Goal: Share content: Share content

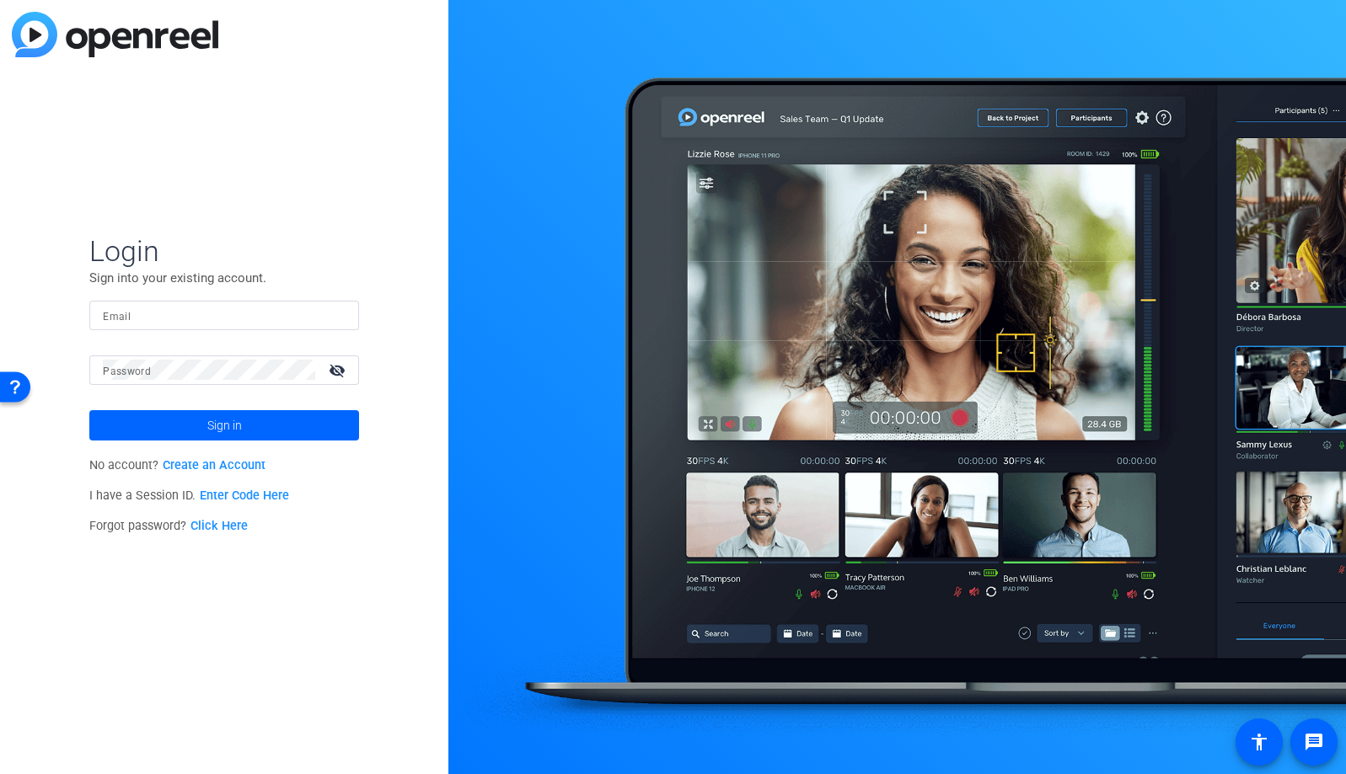
click at [300, 314] on input "Email" at bounding box center [224, 315] width 243 height 20
click at [330, 318] on img at bounding box center [331, 315] width 12 height 20
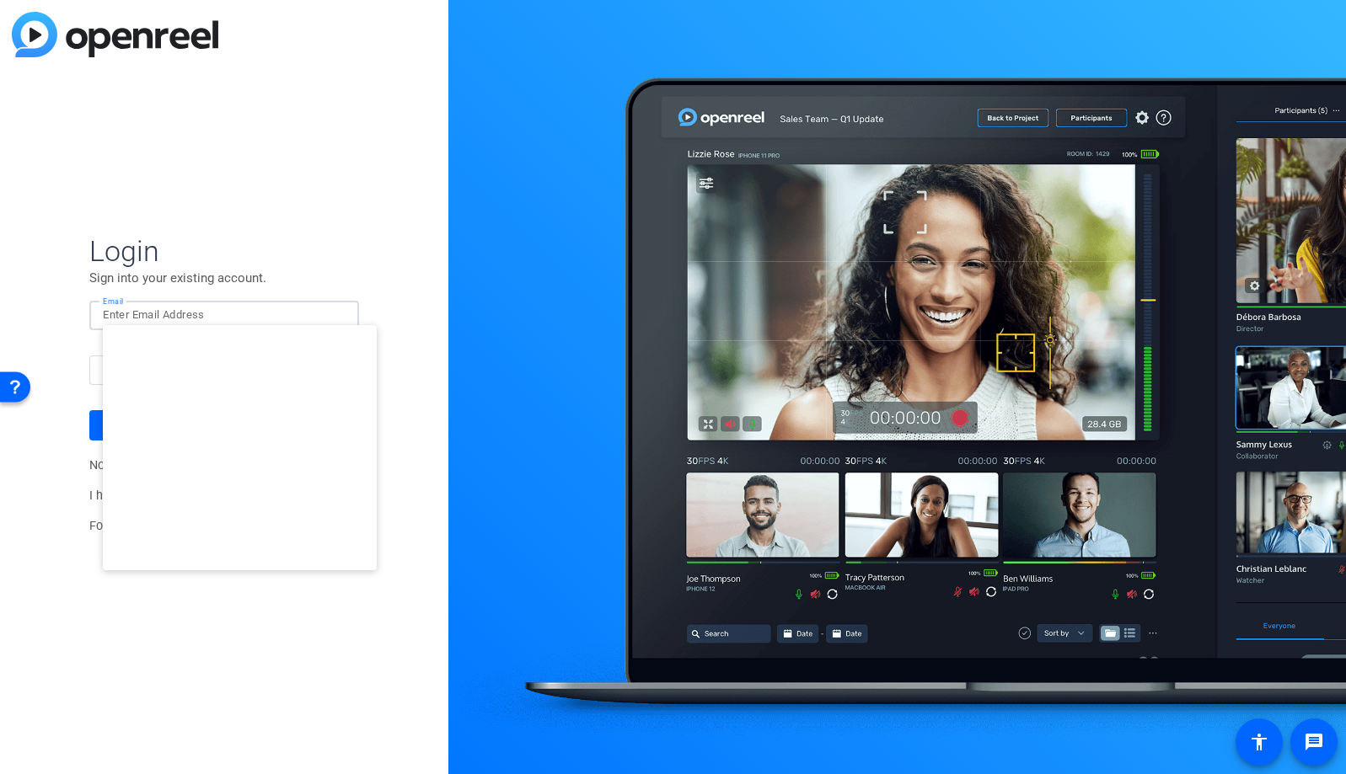
type input "studiosupport@openreel.com"
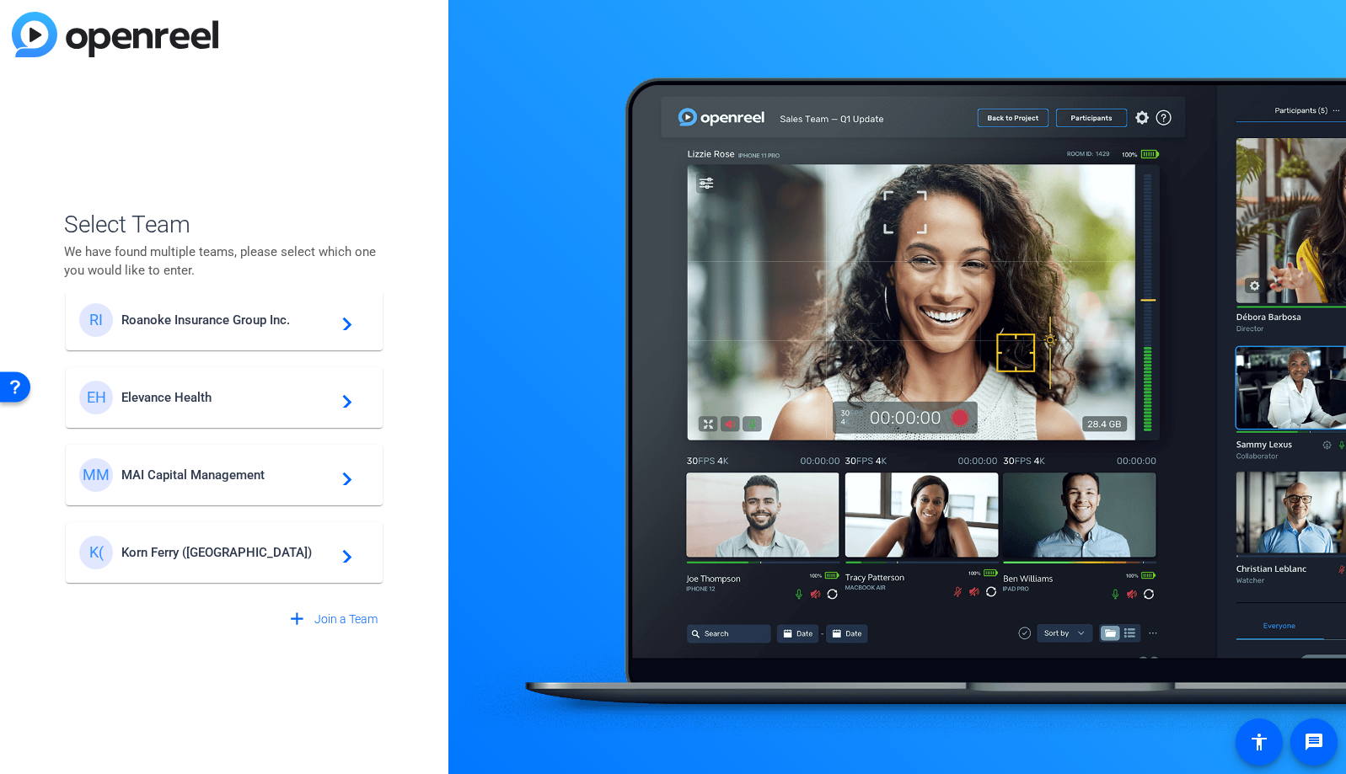
scroll to position [98, 0]
click at [233, 483] on span "MAI Capital Management" at bounding box center [226, 475] width 211 height 15
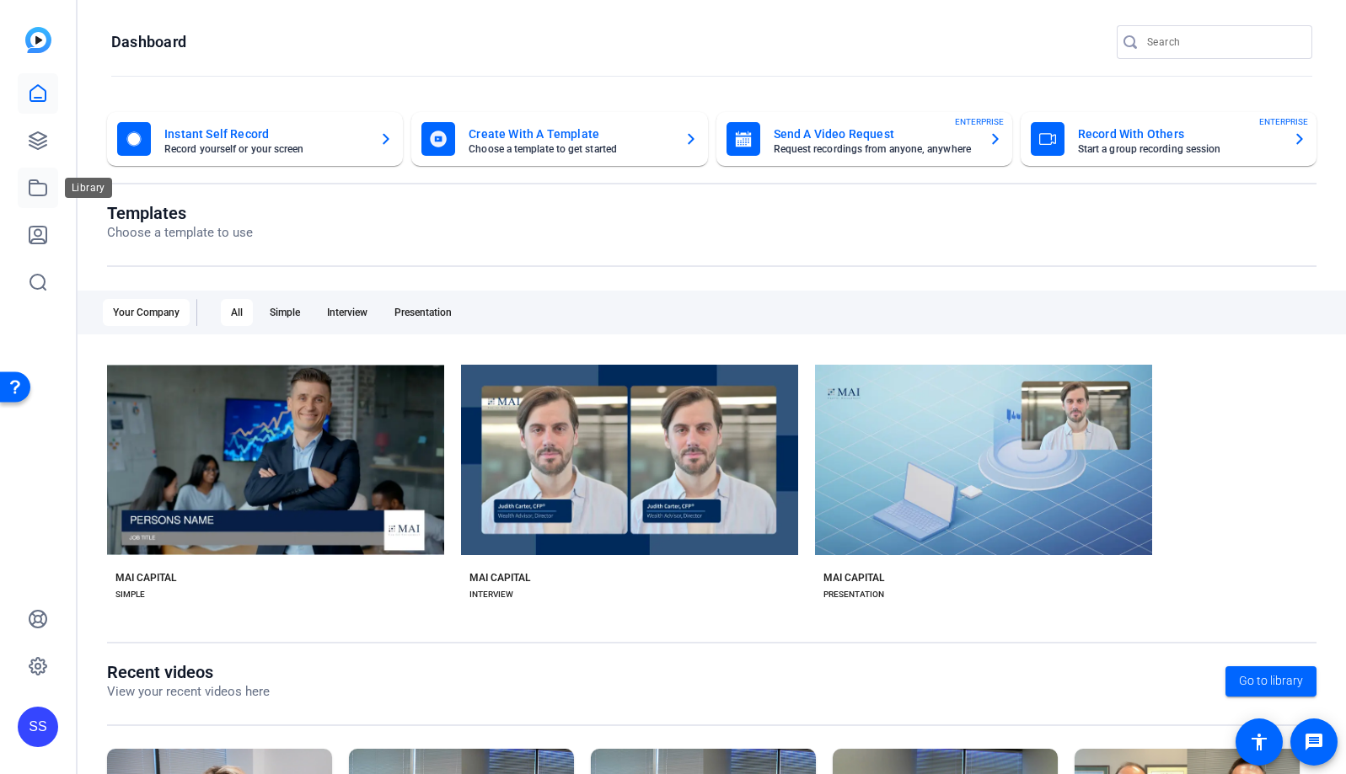
click at [40, 196] on icon at bounding box center [38, 188] width 20 height 20
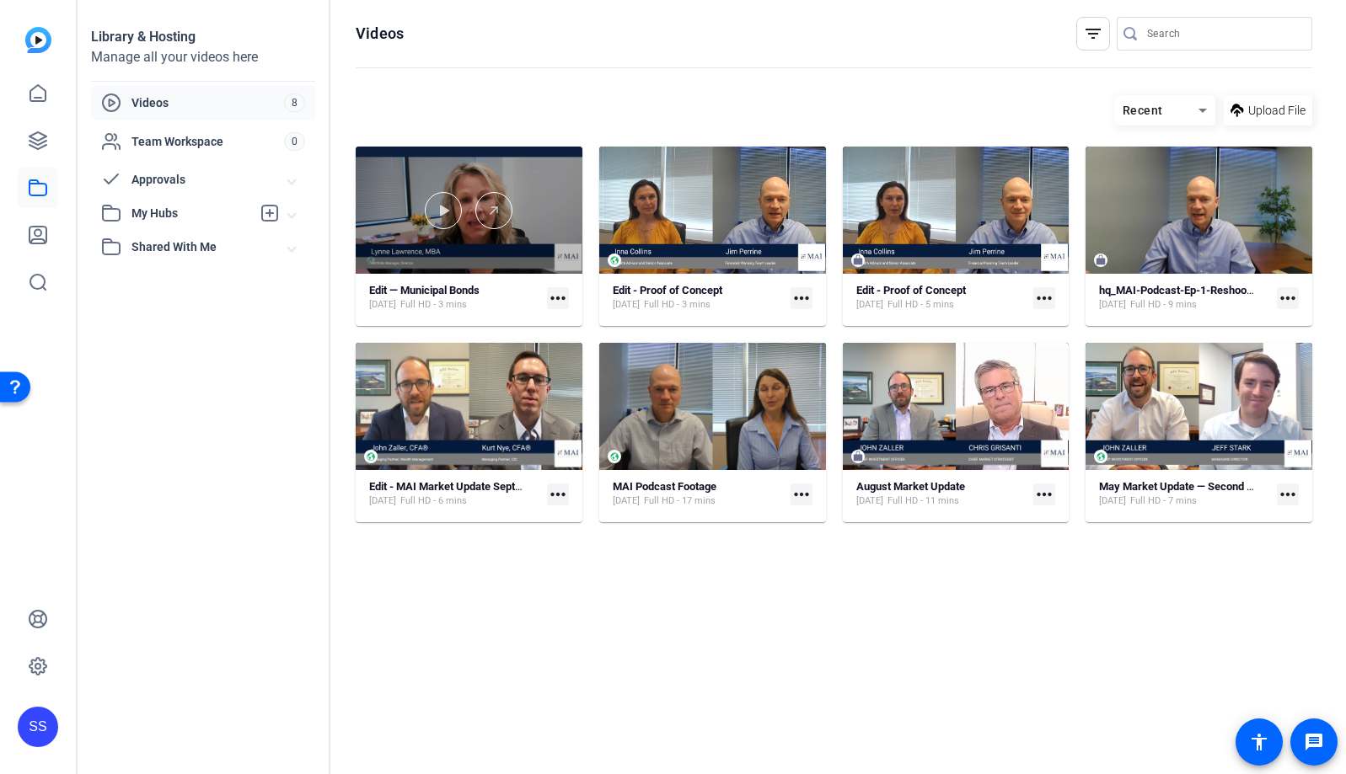
click at [545, 182] on div at bounding box center [469, 210] width 227 height 127
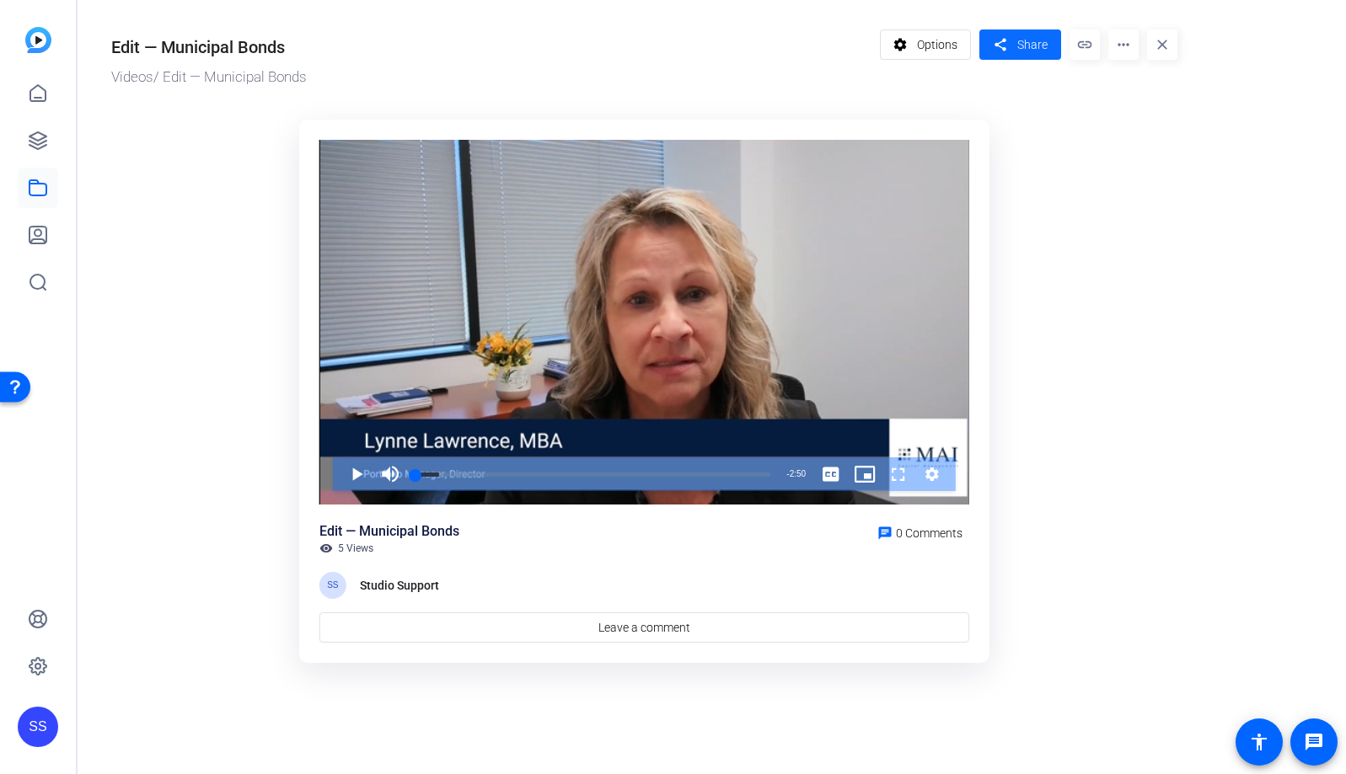
click at [1009, 51] on mat-icon "share" at bounding box center [999, 45] width 21 height 23
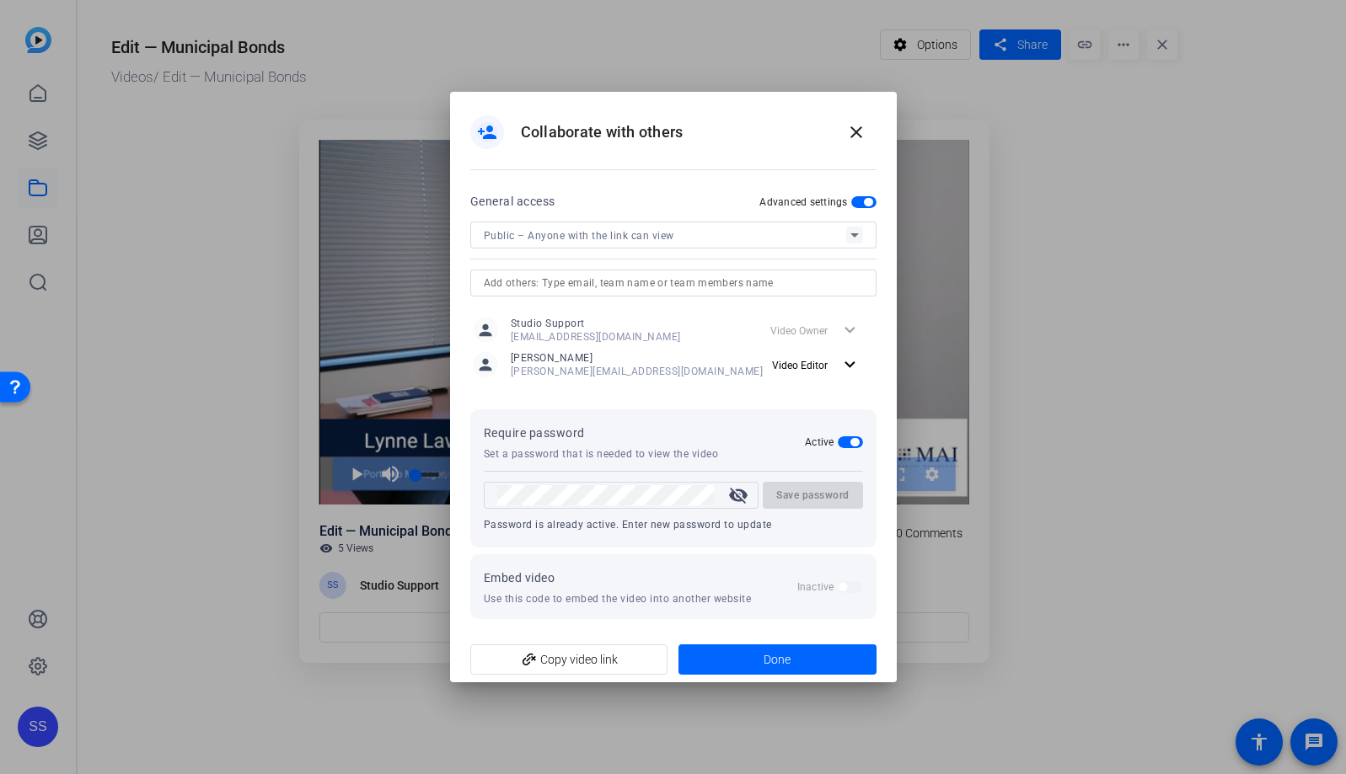
click at [667, 287] on input "text" at bounding box center [673, 283] width 379 height 20
type input "l"
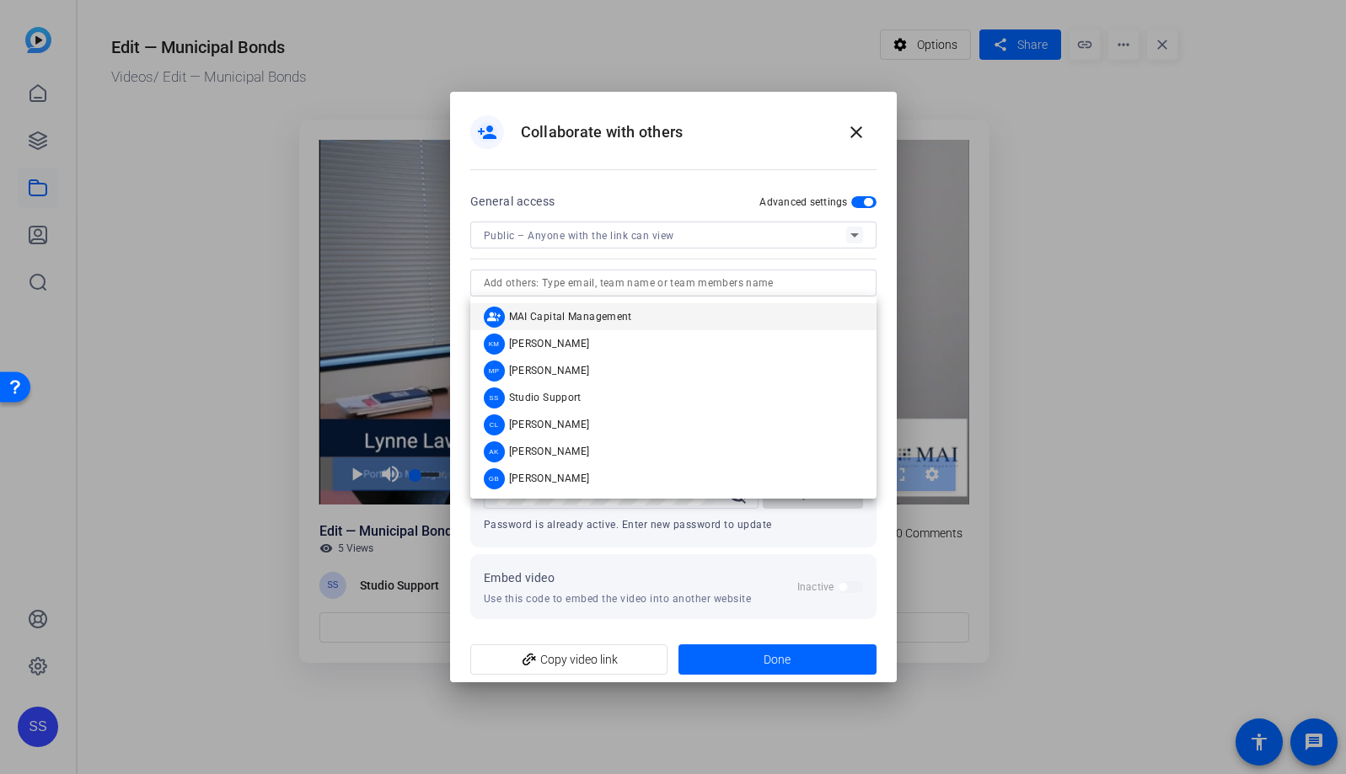
click at [825, 544] on openreel-set-password "Require password Set a password that is needed to view the video Active visibil…" at bounding box center [673, 478] width 406 height 138
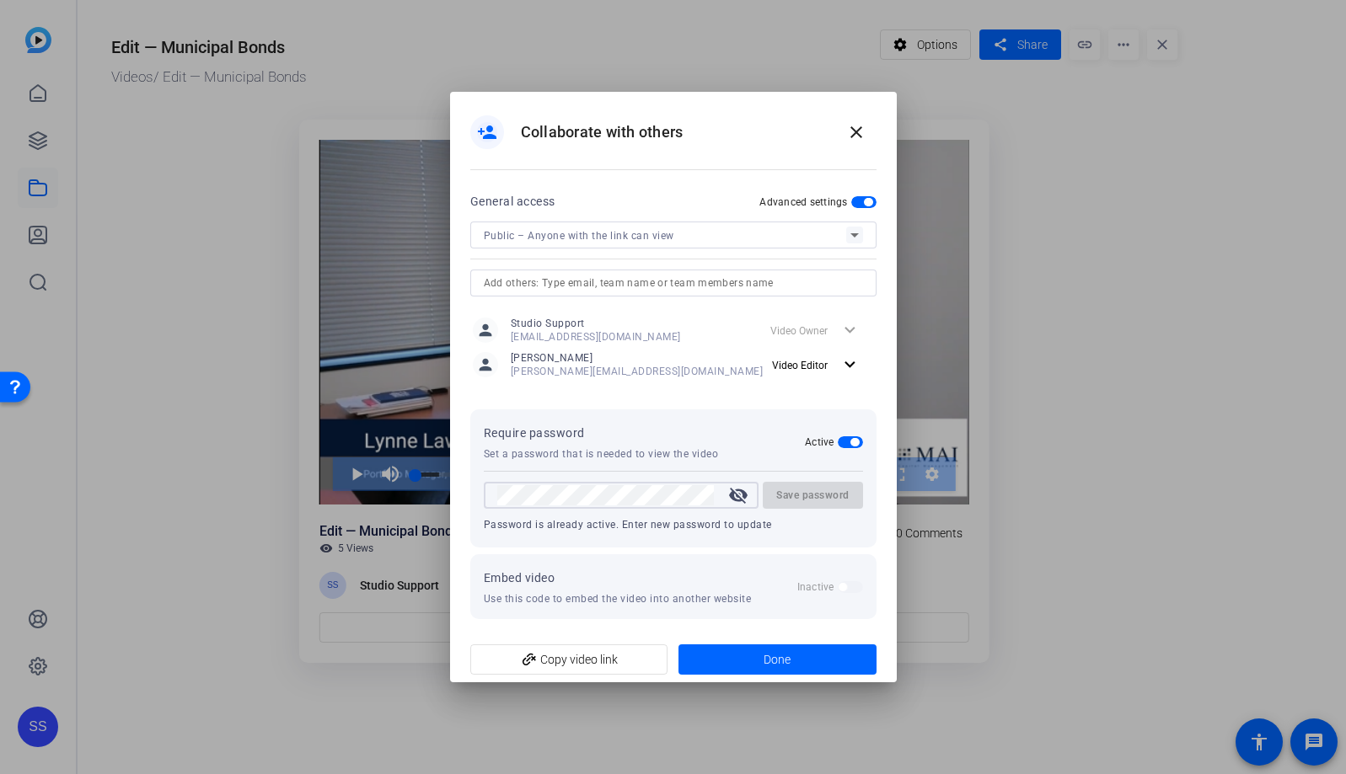
click at [738, 496] on mat-icon "visibility_off" at bounding box center [738, 495] width 40 height 20
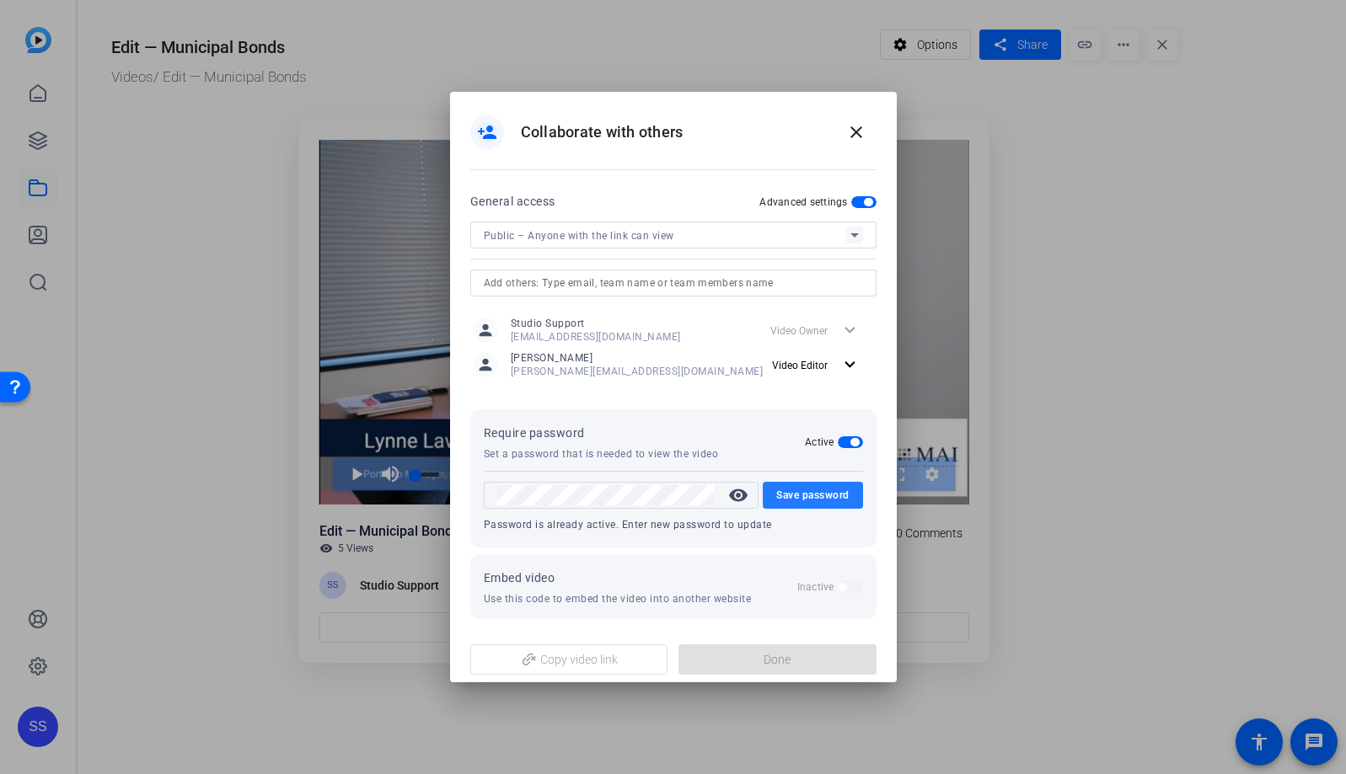
click at [814, 500] on span "Save password" at bounding box center [812, 495] width 73 height 20
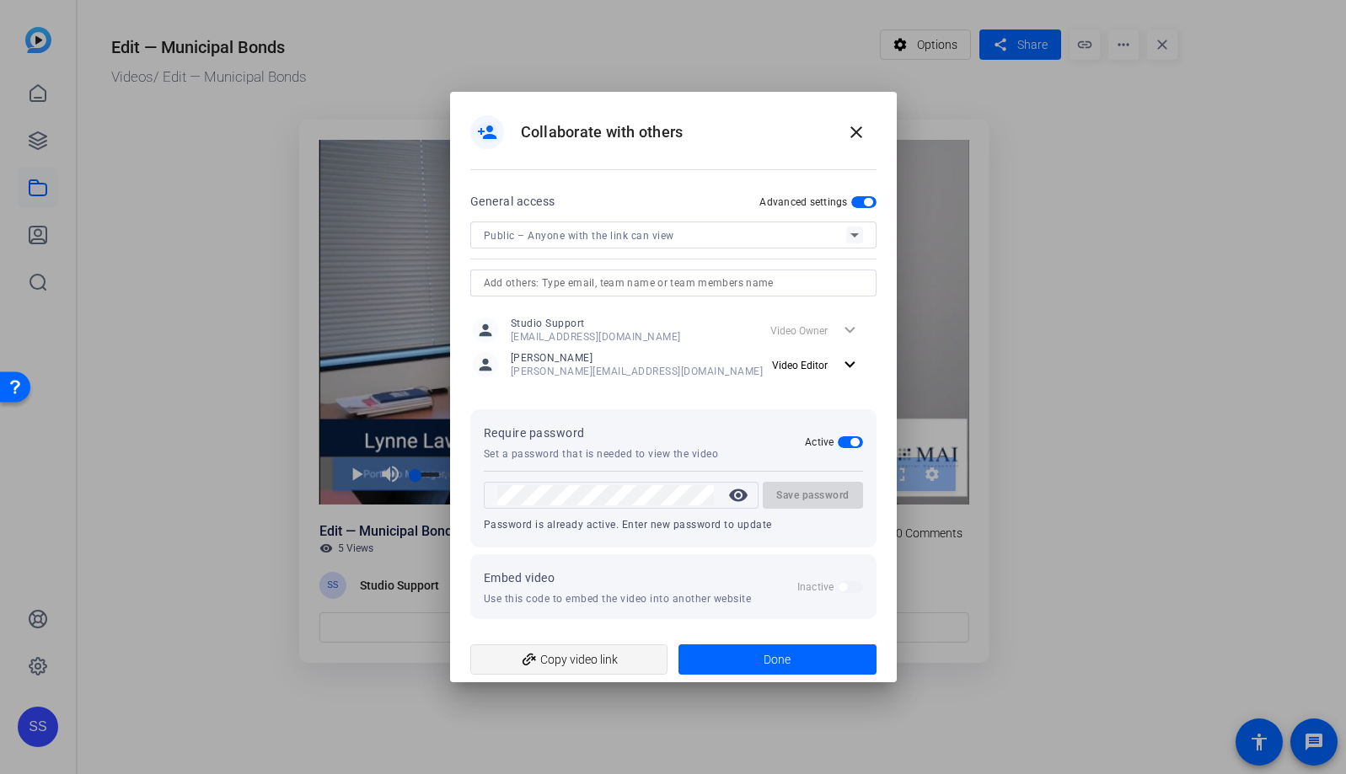
click at [616, 654] on span "add_link Copy video link" at bounding box center [569, 660] width 171 height 32
click at [832, 658] on span at bounding box center [777, 659] width 198 height 40
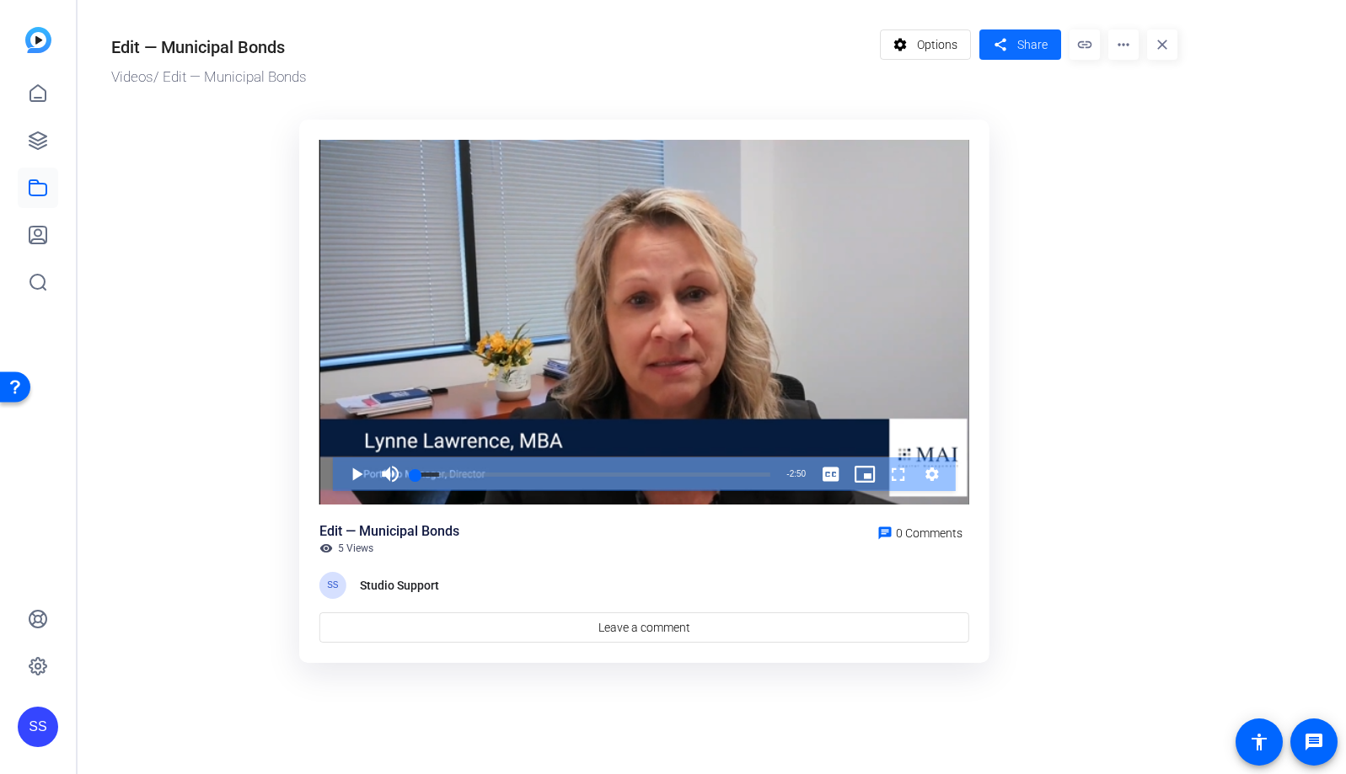
click at [1007, 49] on mat-icon "share" at bounding box center [999, 45] width 21 height 23
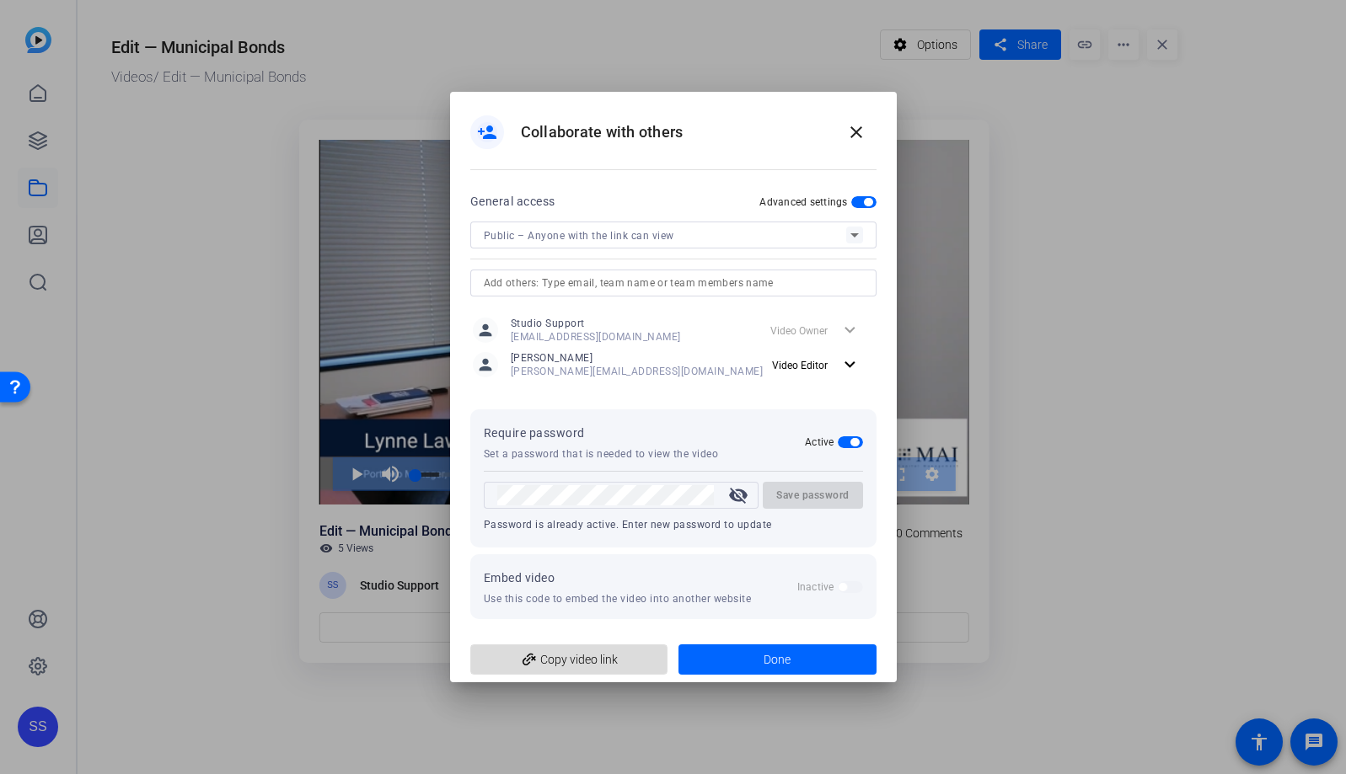
click at [559, 665] on span "add_link Copy video link" at bounding box center [569, 660] width 171 height 32
click at [856, 134] on mat-icon "close" at bounding box center [856, 132] width 20 height 20
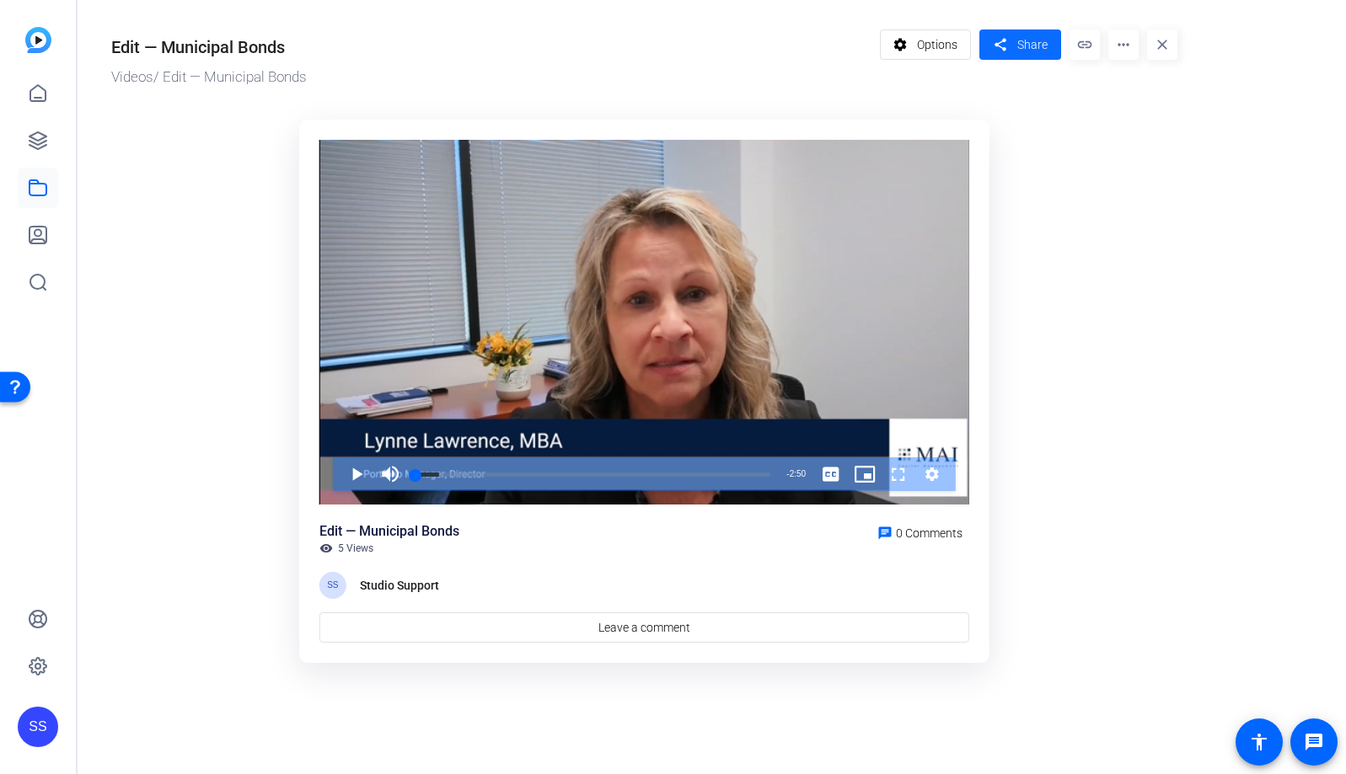
click at [1033, 45] on span "Share" at bounding box center [1032, 45] width 30 height 18
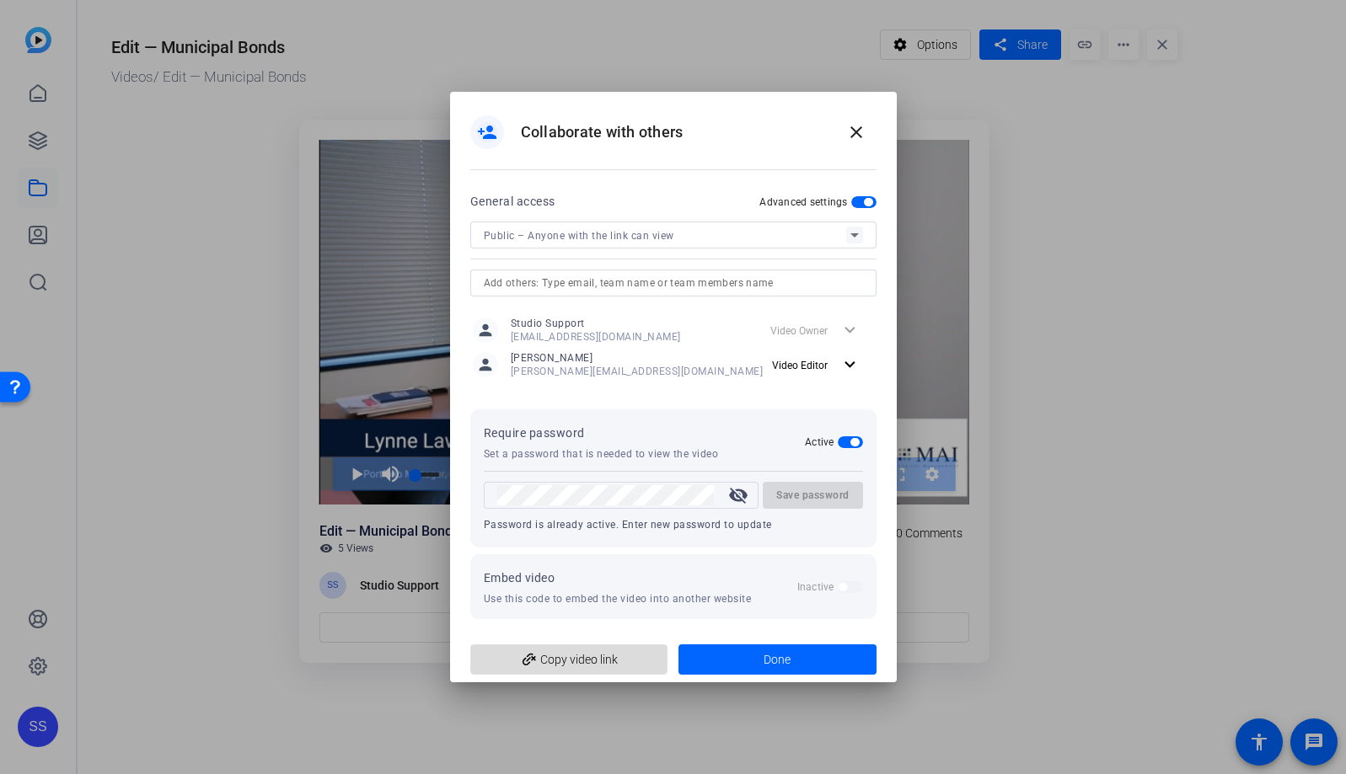
click at [585, 659] on span "add_link Copy video link" at bounding box center [569, 660] width 171 height 32
click at [869, 133] on span at bounding box center [856, 132] width 40 height 40
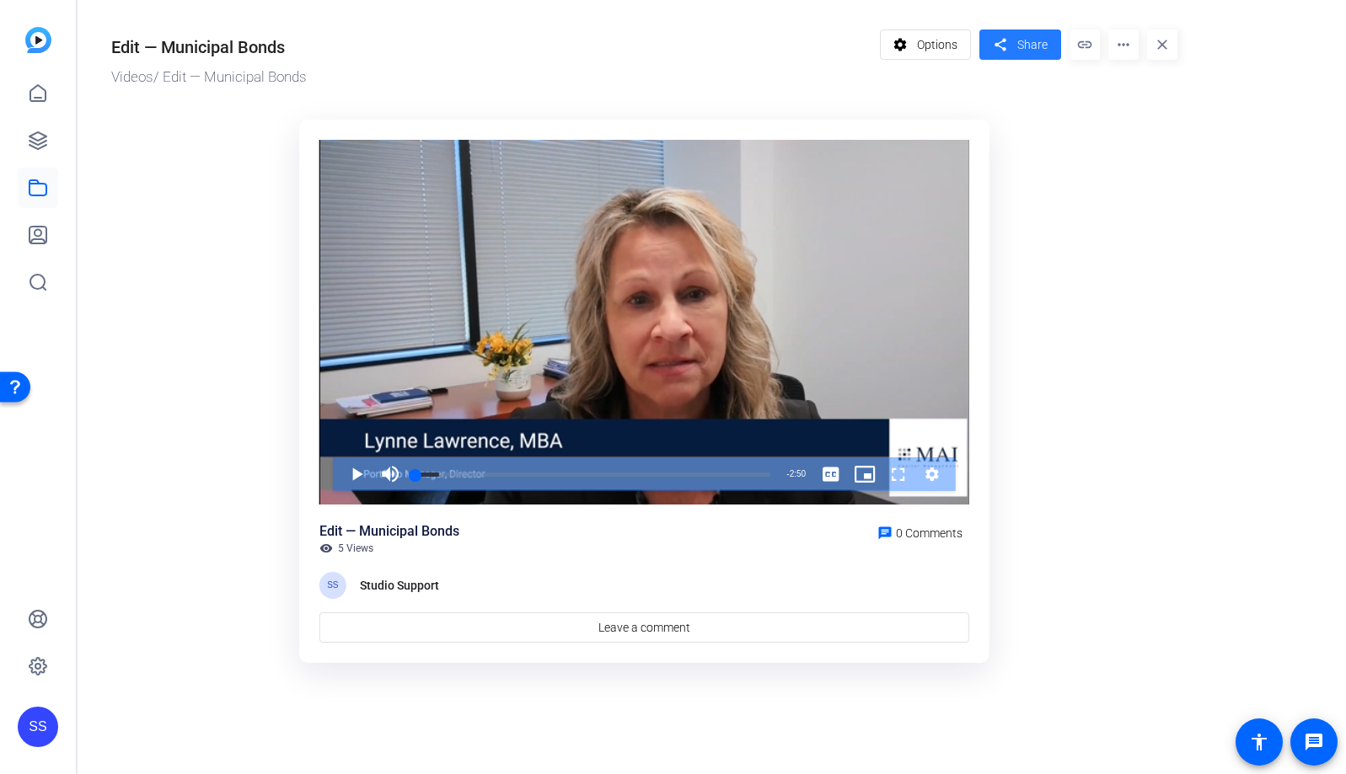
click at [1041, 36] on span "Share" at bounding box center [1032, 45] width 30 height 18
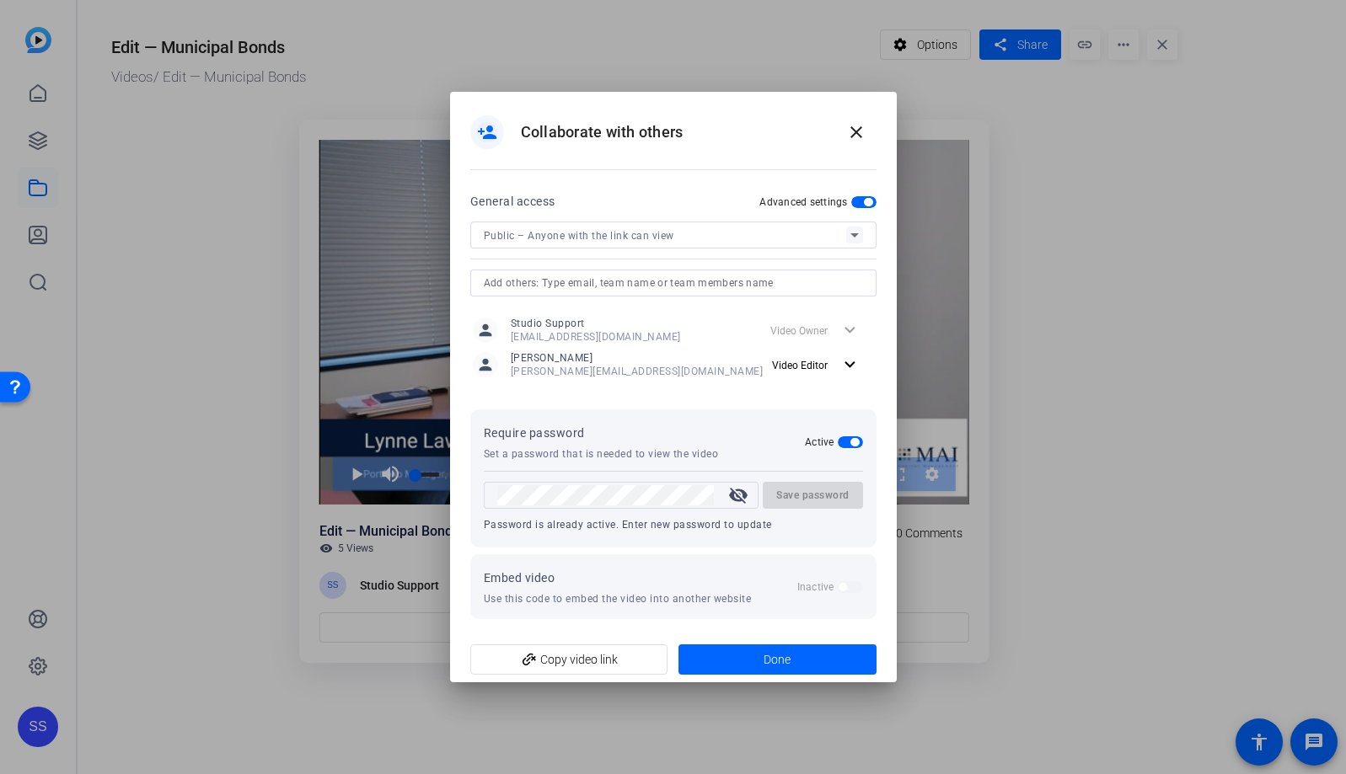
click at [736, 493] on mat-icon "visibility_off" at bounding box center [738, 495] width 40 height 20
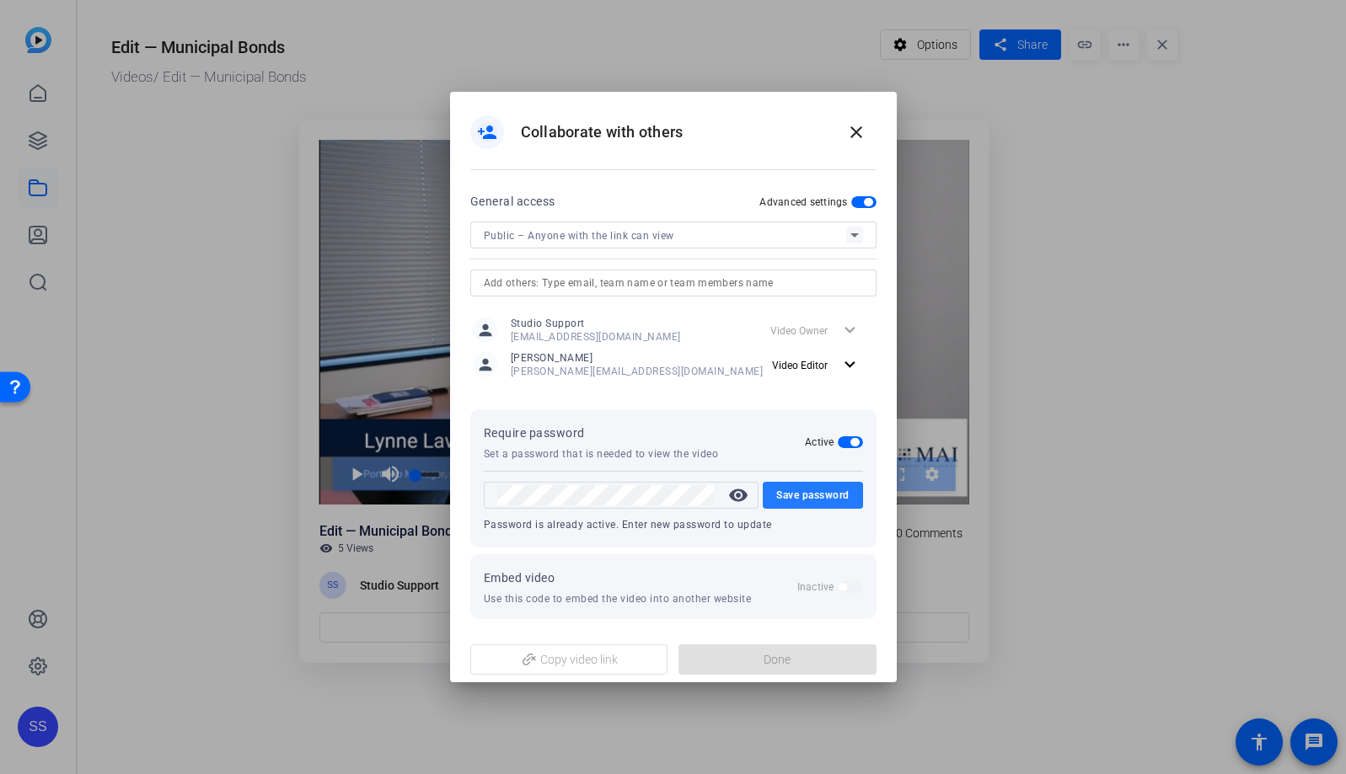
click at [832, 491] on span "Save password" at bounding box center [812, 495] width 73 height 20
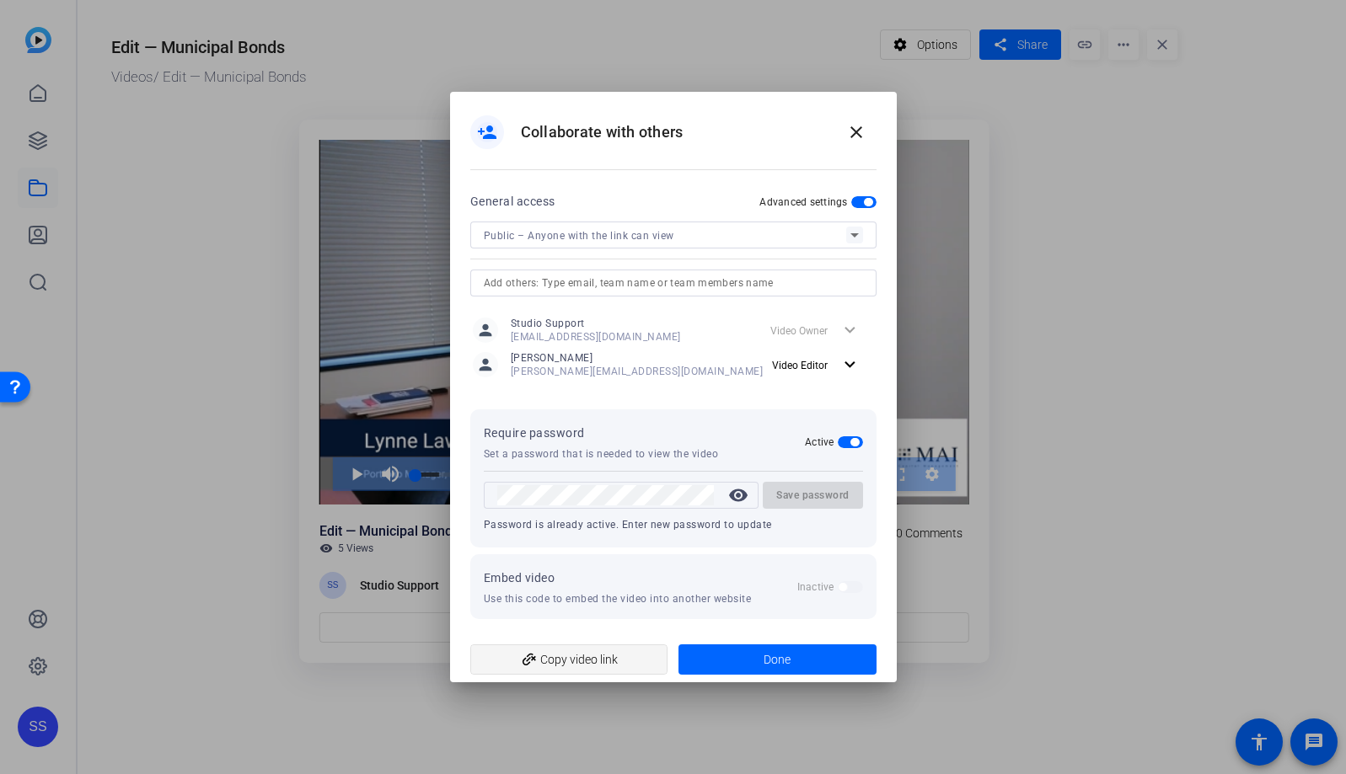
click at [580, 657] on span "add_link Copy video link" at bounding box center [569, 660] width 171 height 32
click at [864, 124] on mat-icon "close" at bounding box center [856, 132] width 20 height 20
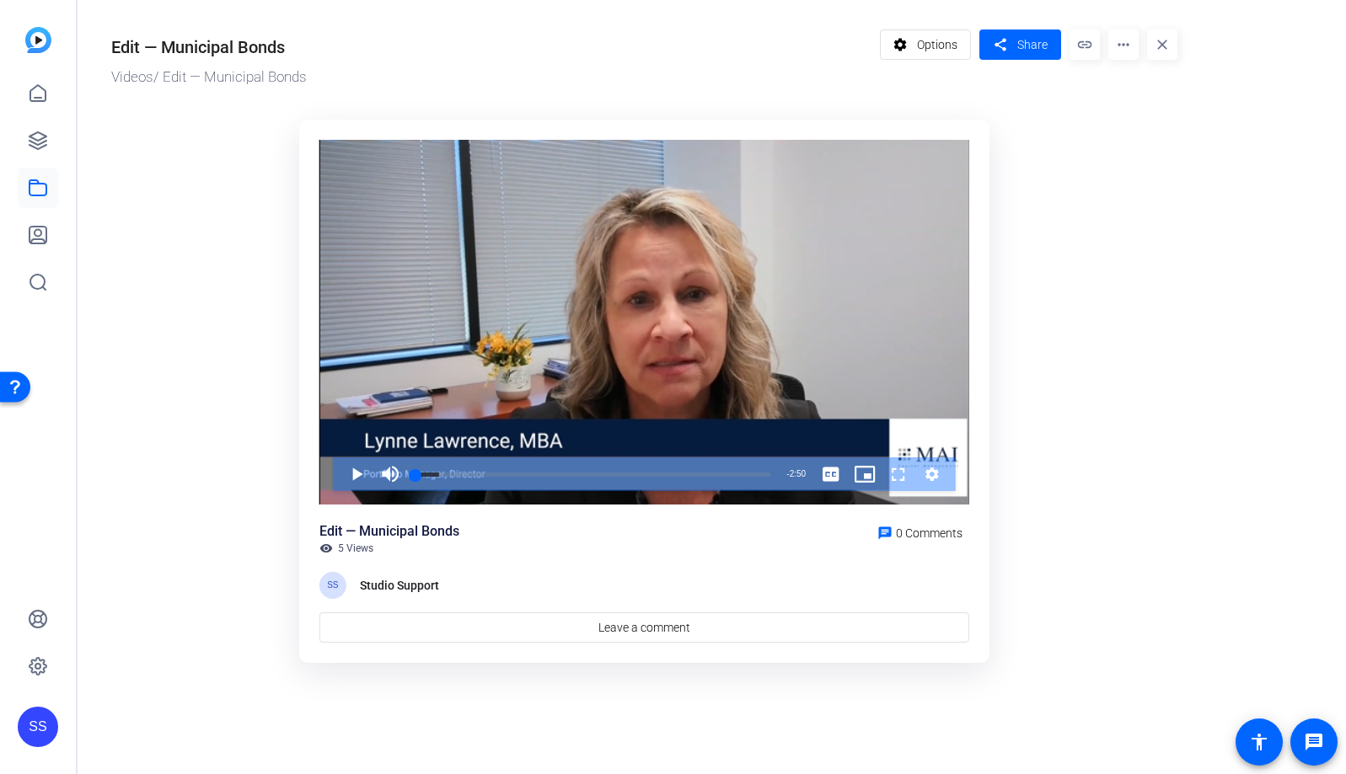
click at [24, 728] on div "SS" at bounding box center [38, 727] width 40 height 40
click at [218, 702] on mat-icon "logout" at bounding box center [223, 703] width 20 height 20
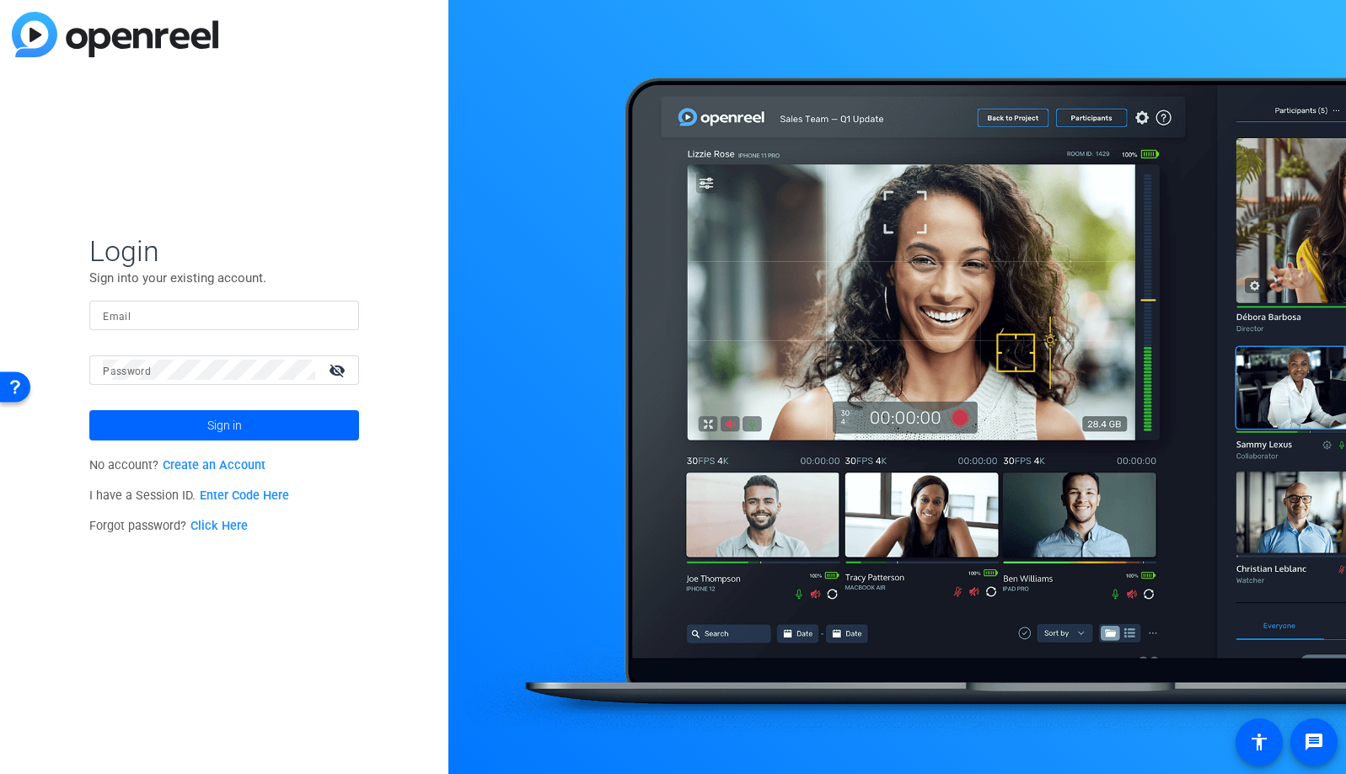
click at [223, 328] on div at bounding box center [224, 315] width 243 height 29
drag, startPoint x: 231, startPoint y: 318, endPoint x: 266, endPoint y: 313, distance: 35.6
click at [231, 317] on input "Email" at bounding box center [224, 315] width 243 height 20
click at [350, 318] on div "Email" at bounding box center [224, 315] width 270 height 29
click at [336, 317] on img at bounding box center [331, 315] width 12 height 20
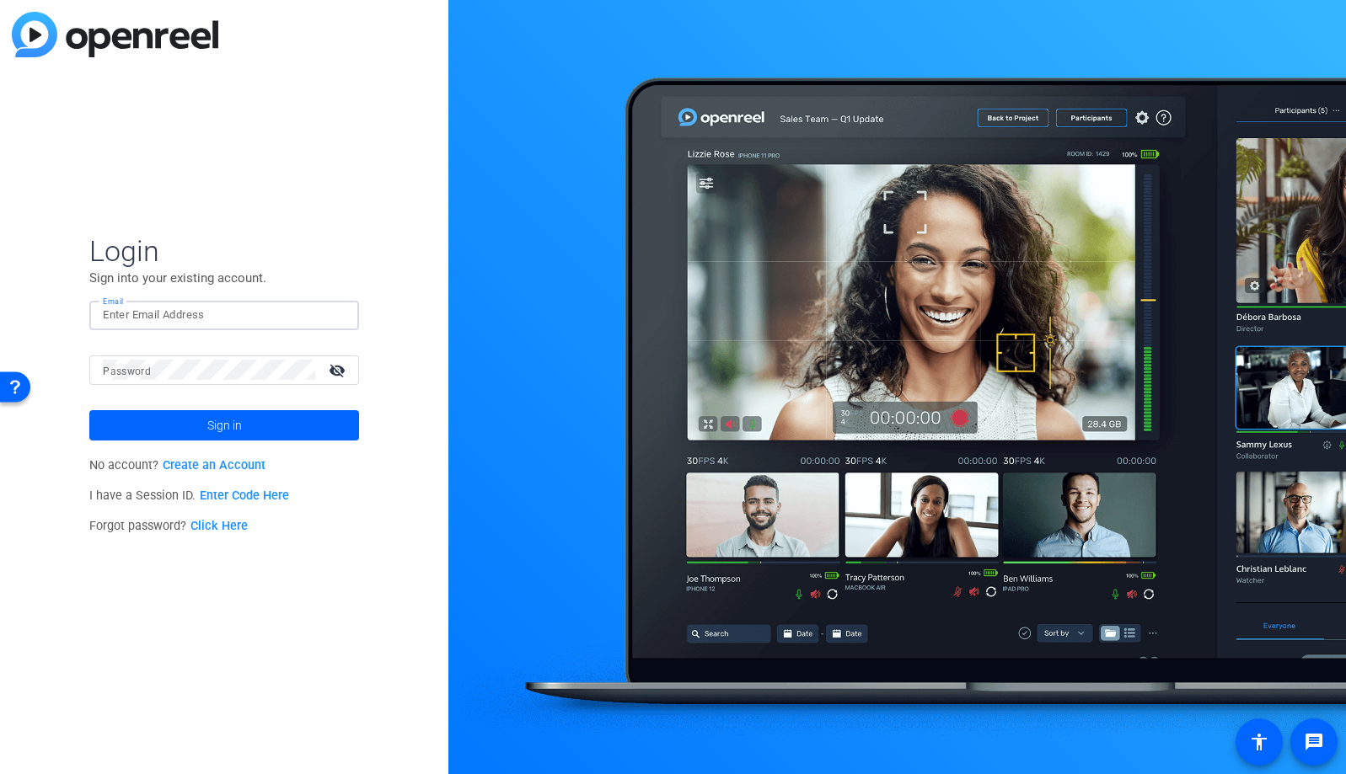
type input "[EMAIL_ADDRESS][DOMAIN_NAME]"
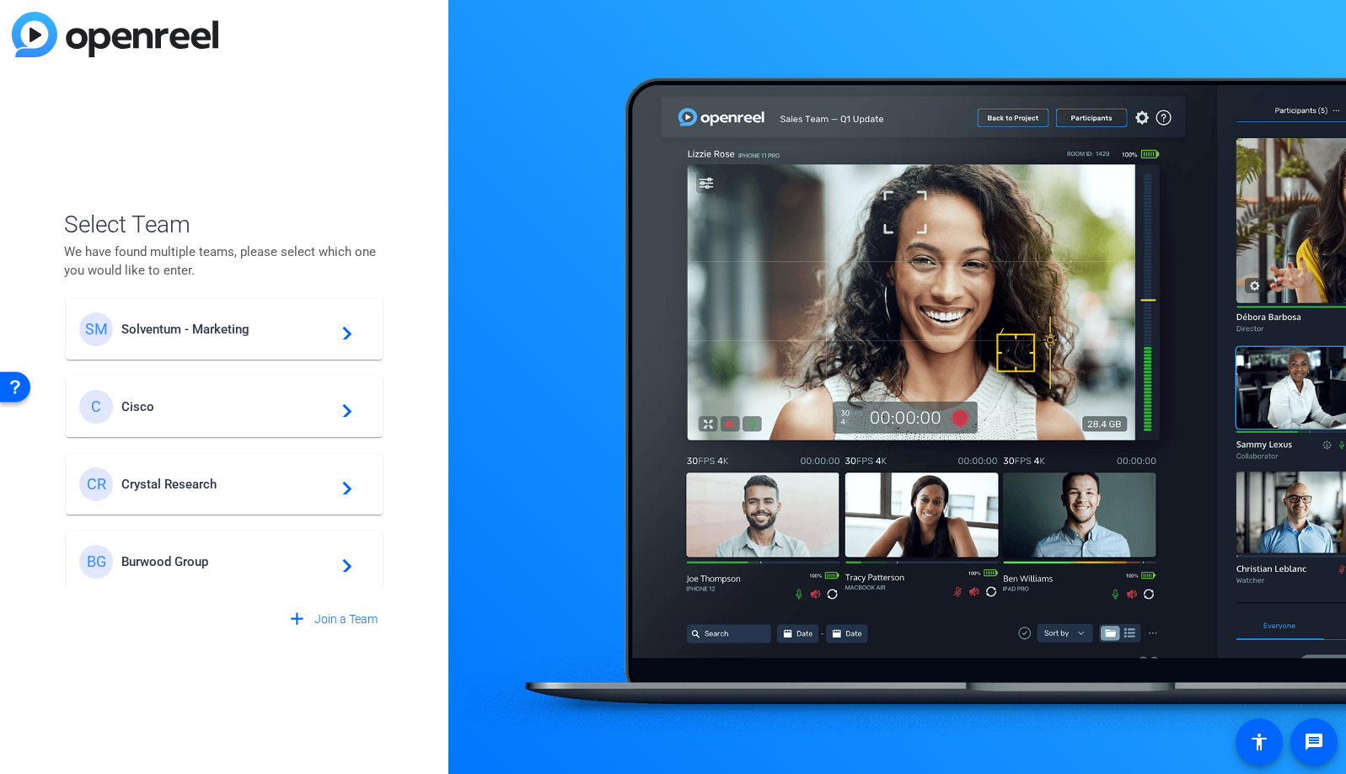
scroll to position [639, 0]
click at [185, 543] on div "BG Burwood Group navigate_next" at bounding box center [224, 555] width 290 height 34
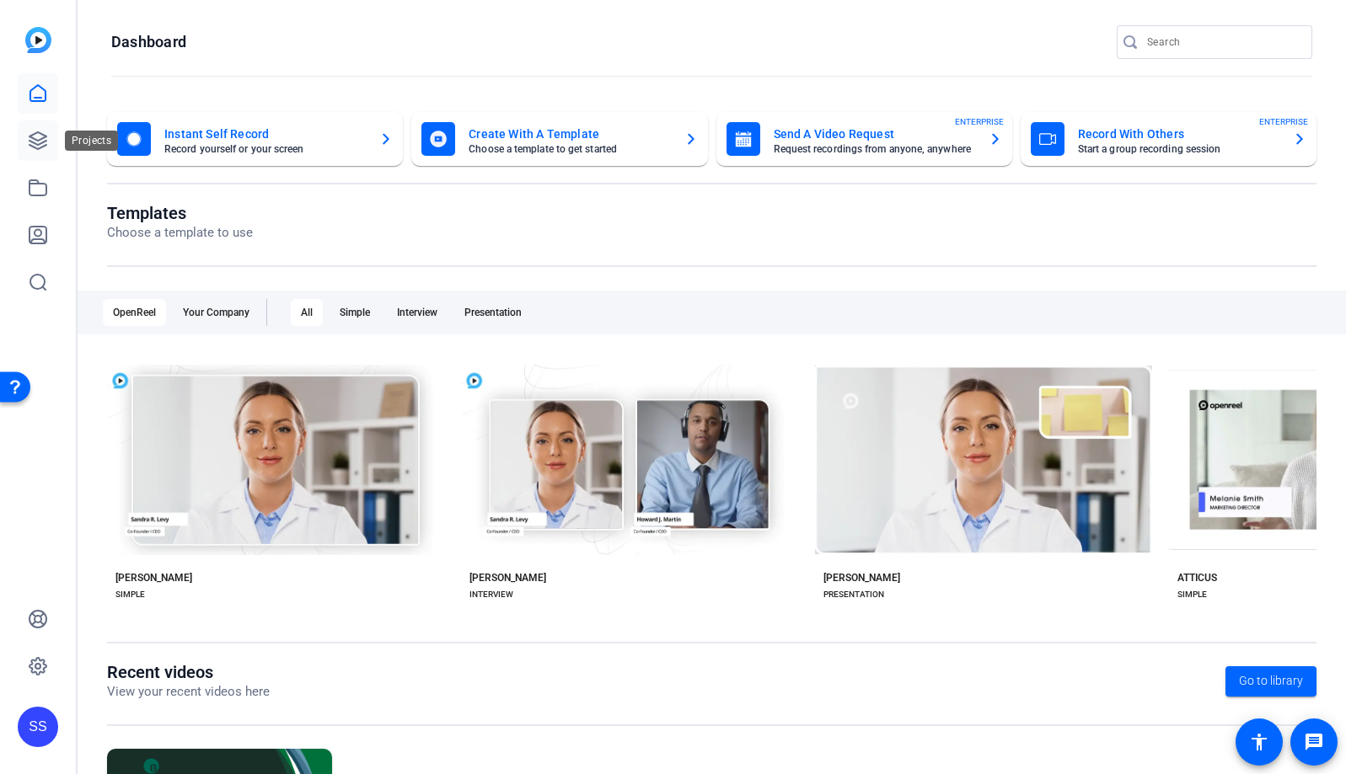
click at [35, 128] on link at bounding box center [38, 140] width 40 height 40
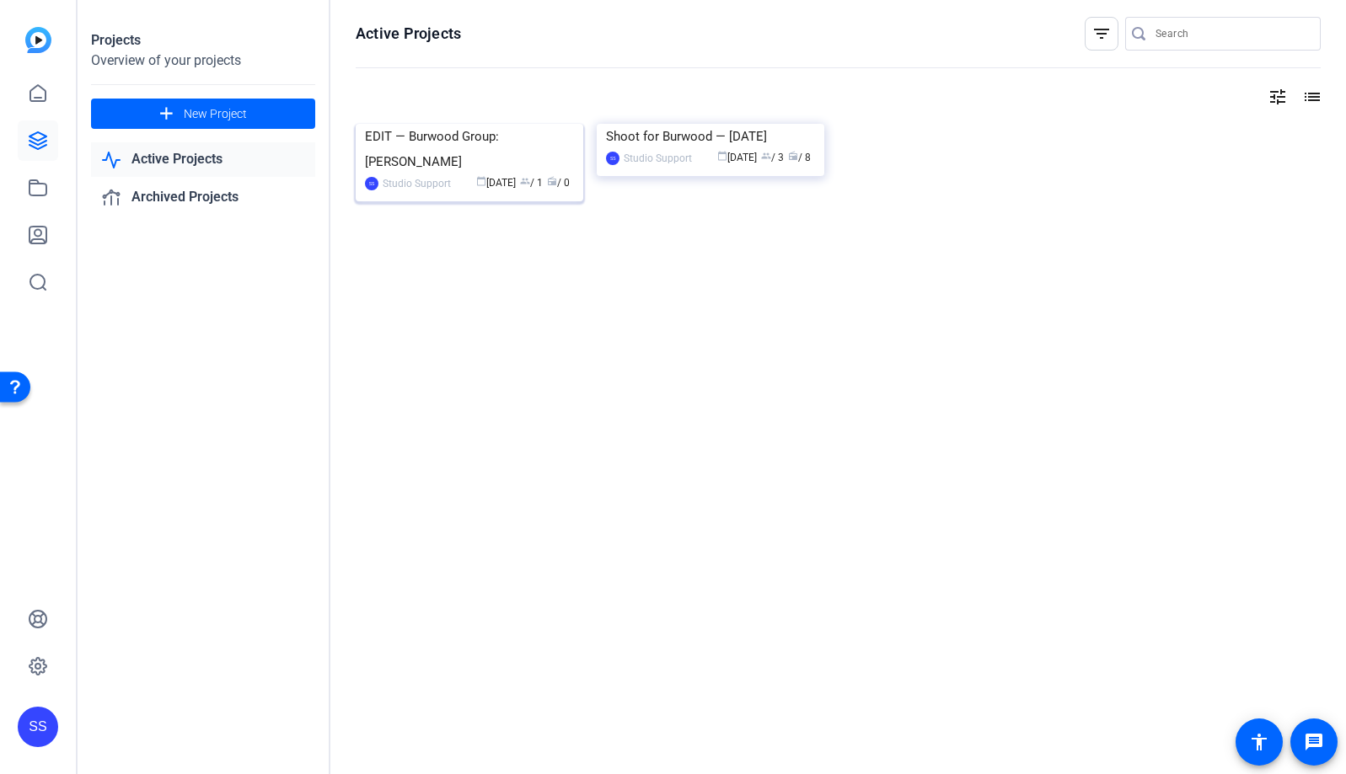
click at [479, 124] on img at bounding box center [469, 124] width 227 height 0
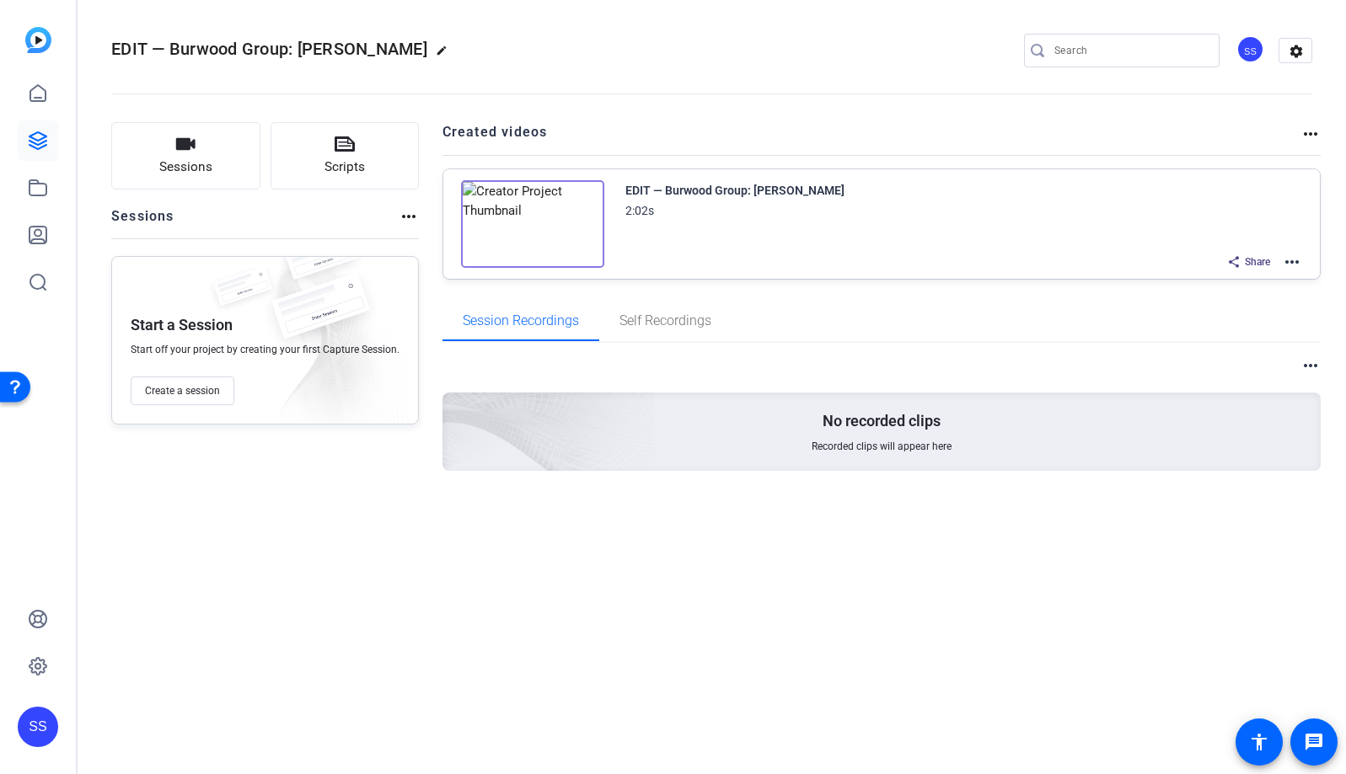
click at [1285, 258] on mat-icon "more_horiz" at bounding box center [1292, 262] width 20 height 20
click at [1257, 279] on span "Edit in Creator" at bounding box center [1229, 282] width 117 height 20
